Goal: Check status: Check status

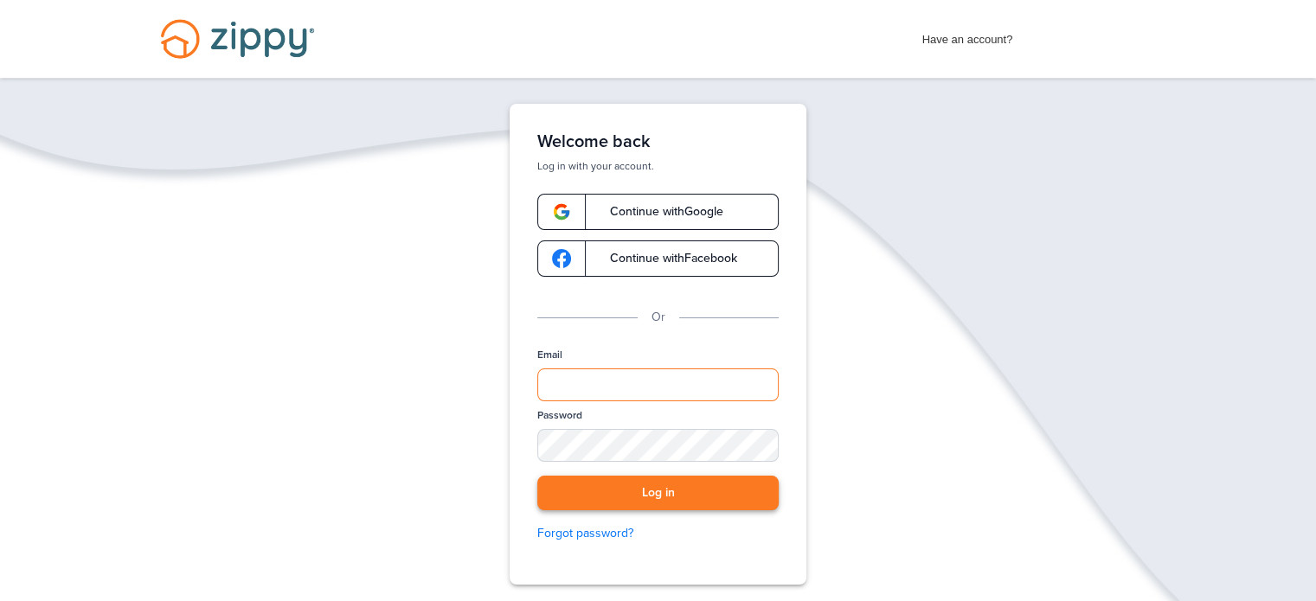
type input "**********"
click at [644, 487] on button "Log in" at bounding box center [657, 493] width 241 height 35
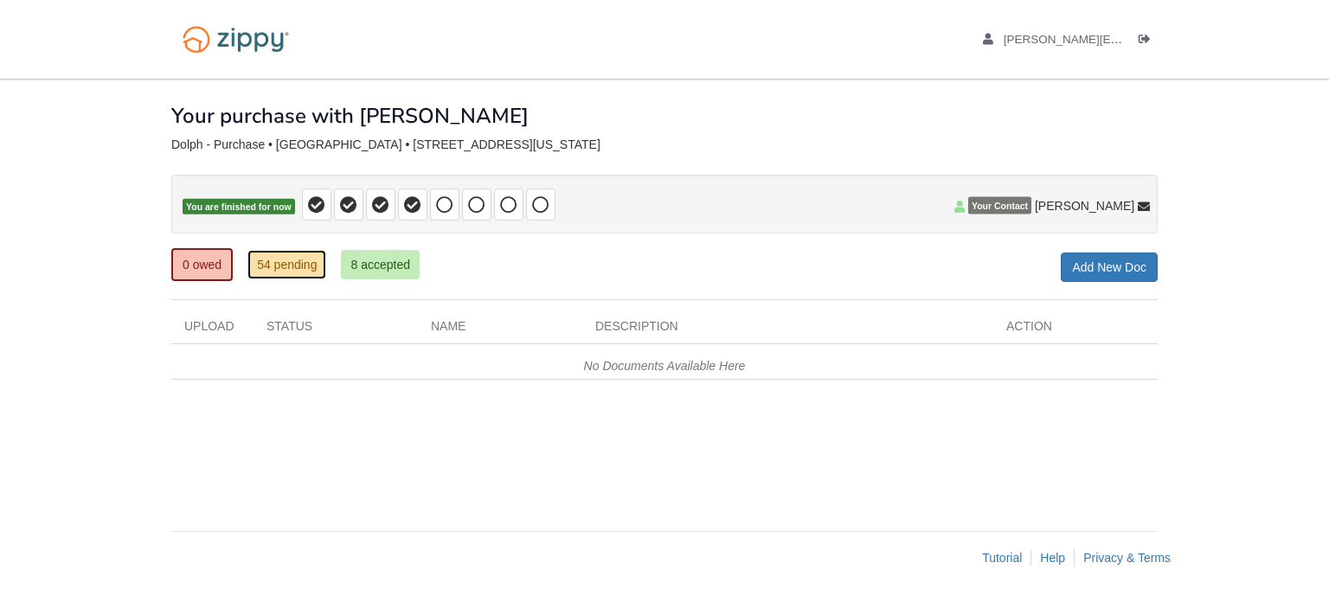
click at [297, 260] on link "54 pending" at bounding box center [286, 264] width 79 height 29
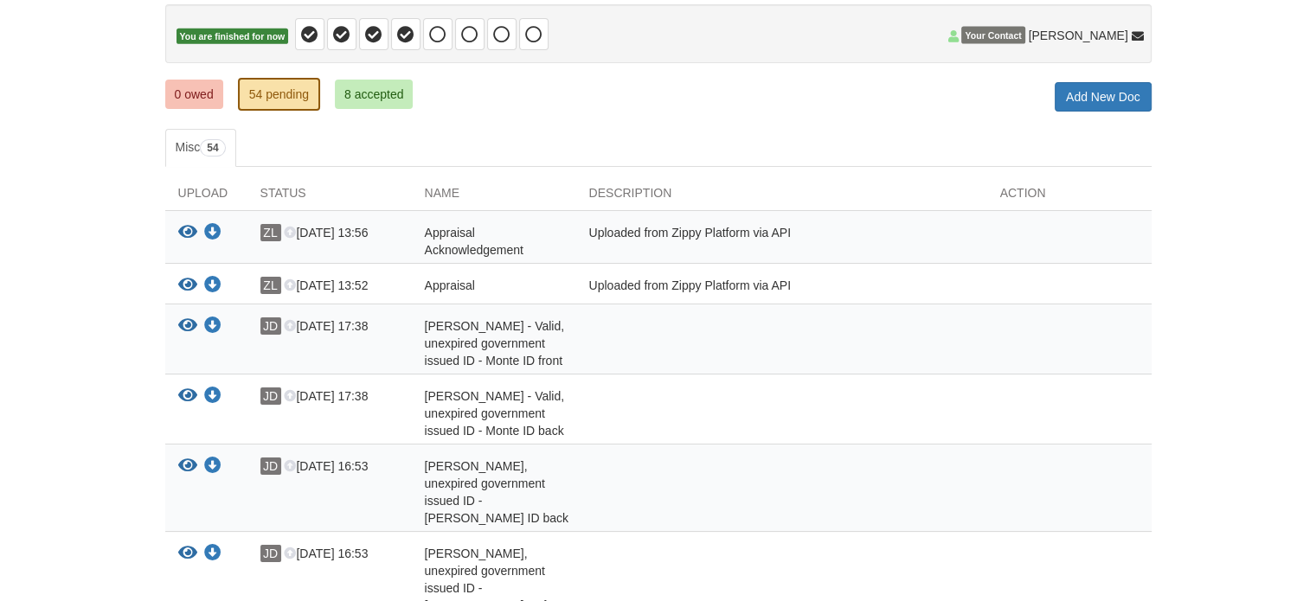
scroll to position [173, 0]
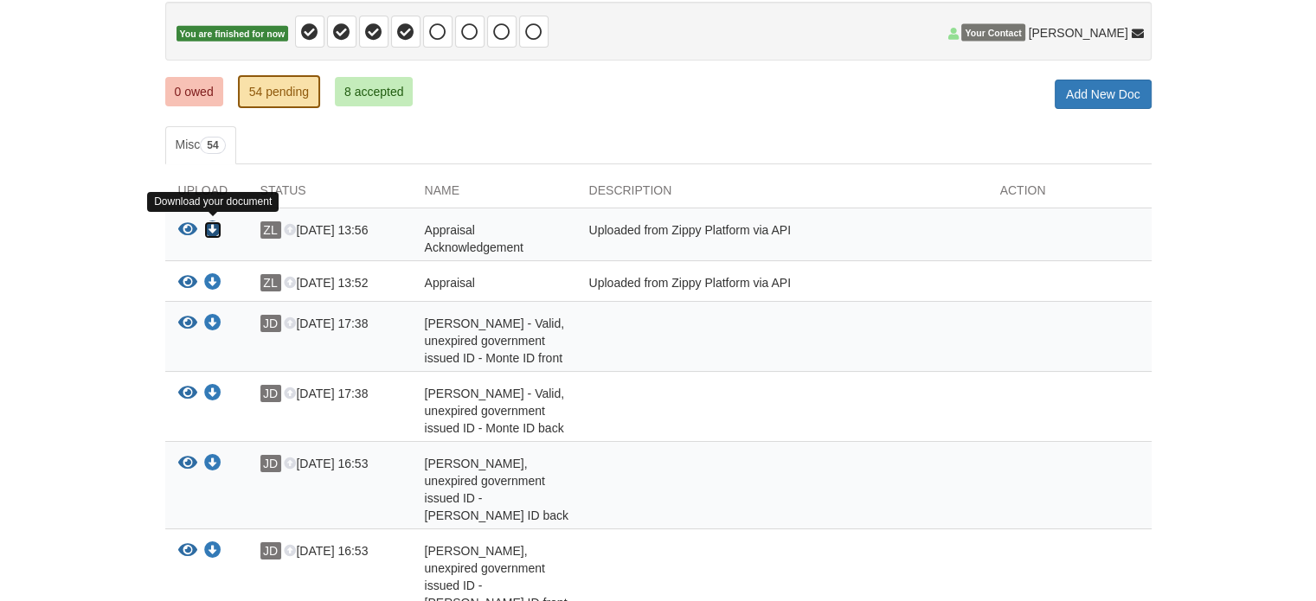
click at [211, 221] on icon "Download Appraisal Acknowledgement" at bounding box center [212, 229] width 17 height 17
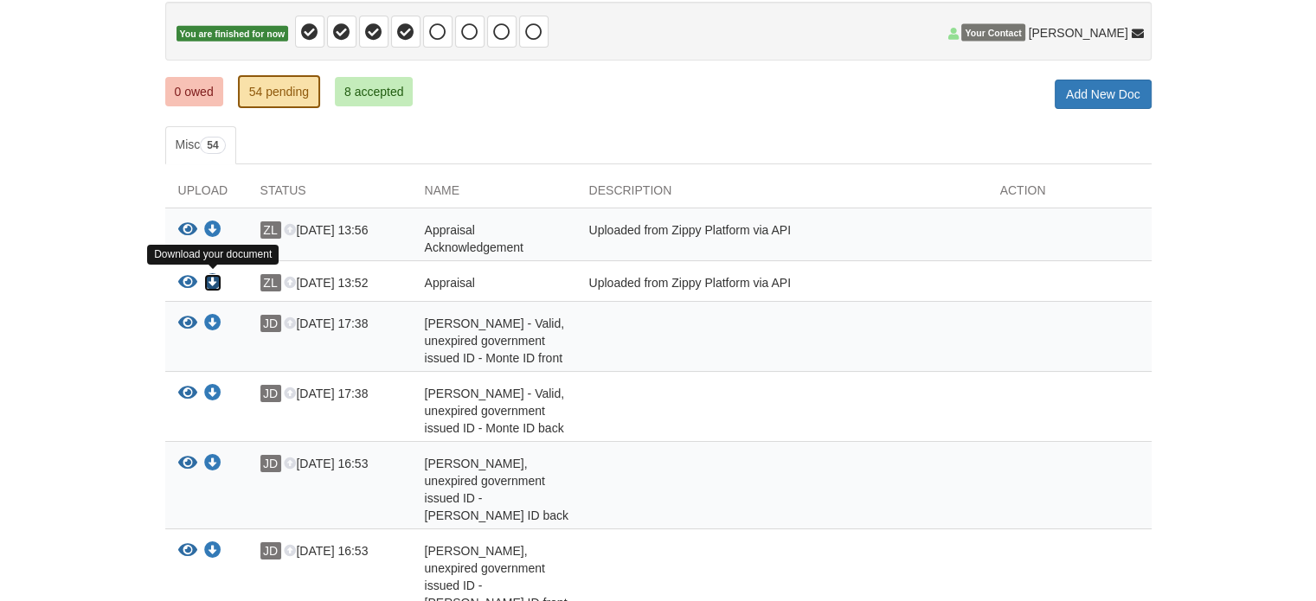
click at [211, 283] on icon "Download Appraisal" at bounding box center [212, 282] width 17 height 17
